Goal: Task Accomplishment & Management: Manage account settings

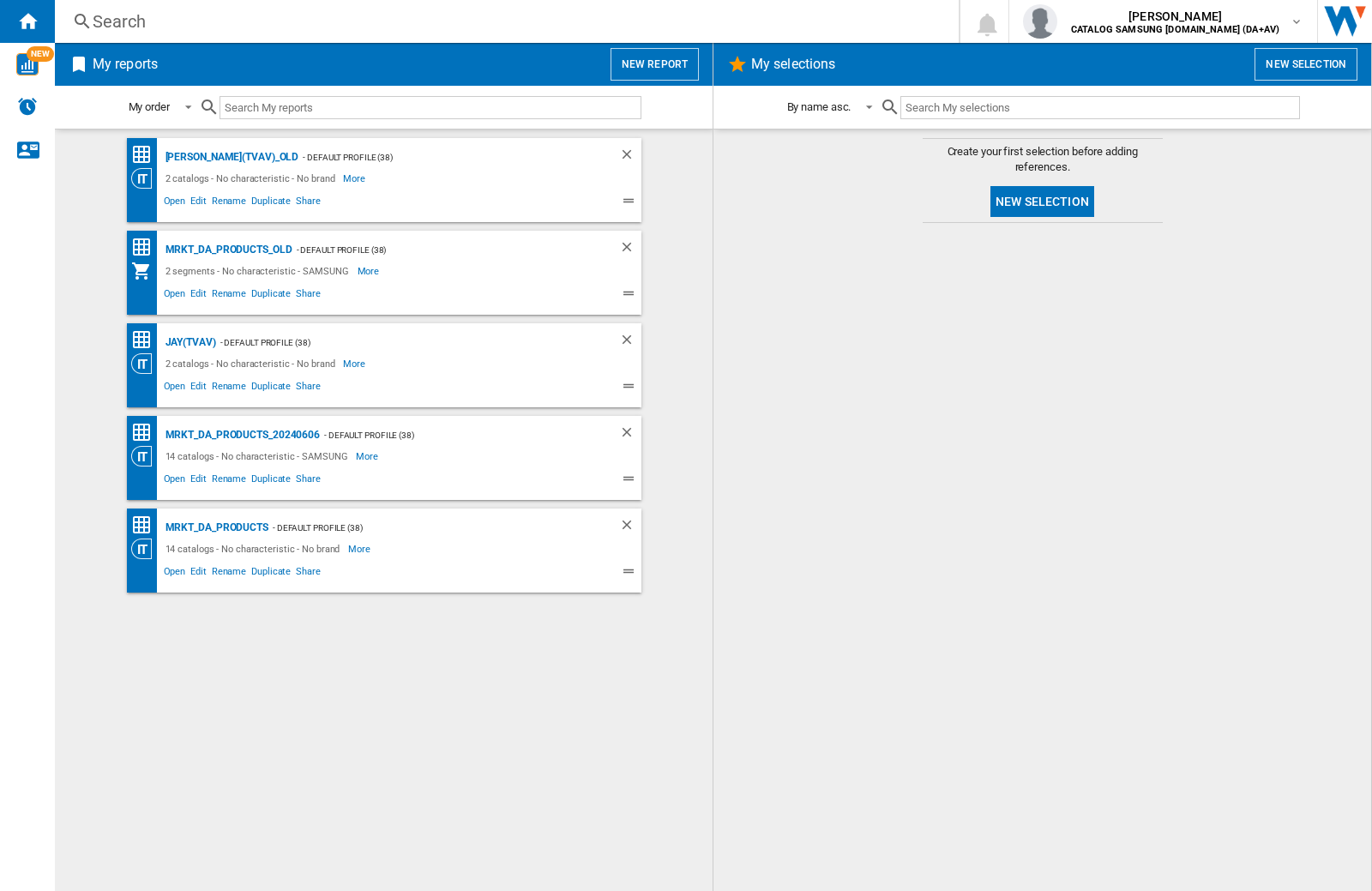
click at [301, 102] on input "text" at bounding box center [430, 108] width 421 height 23
click at [1057, 21] on img "button" at bounding box center [1040, 21] width 34 height 34
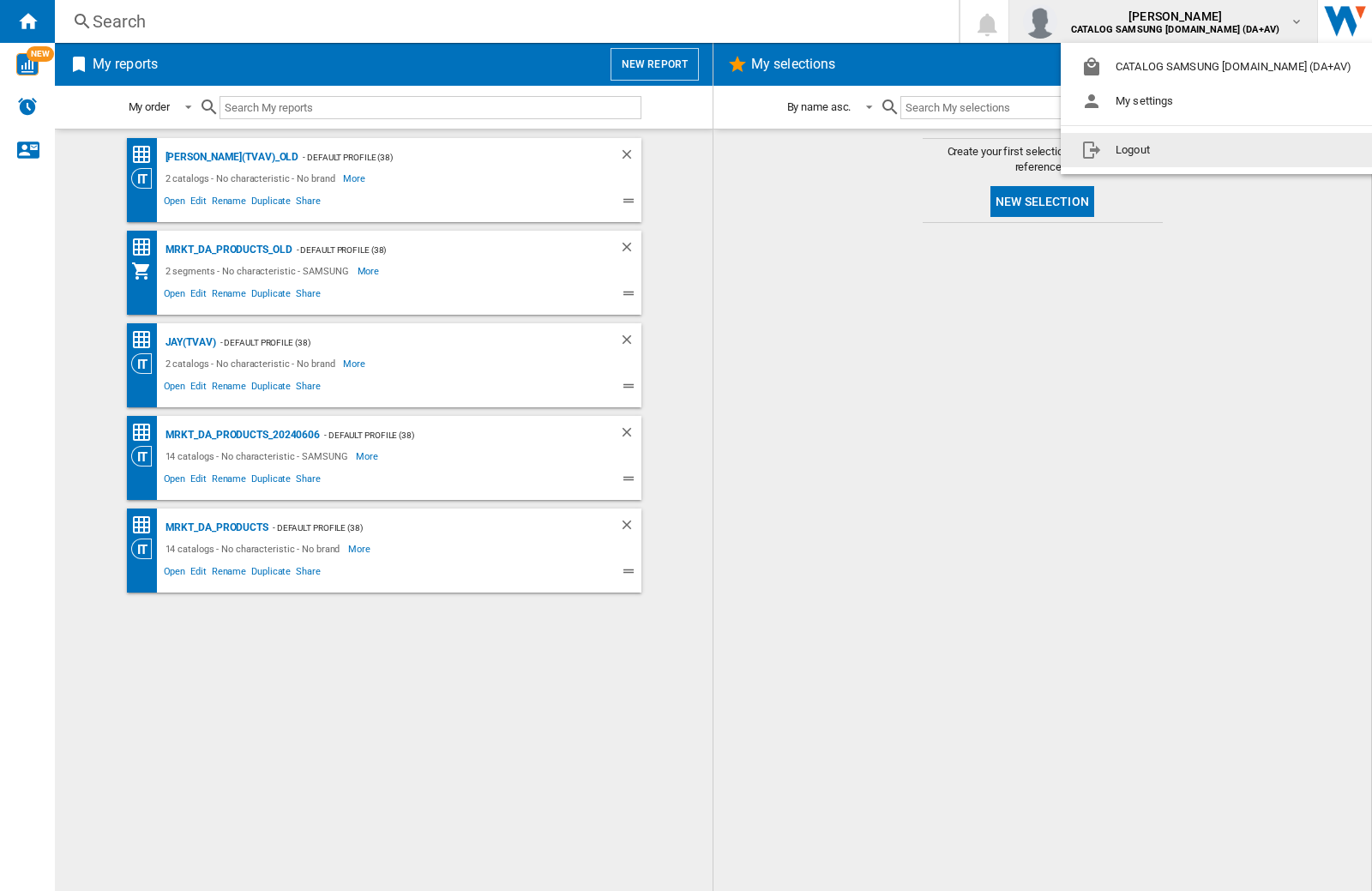
click at [1193, 150] on button "Logout" at bounding box center [1219, 150] width 318 height 34
